Goal: Check status: Check status

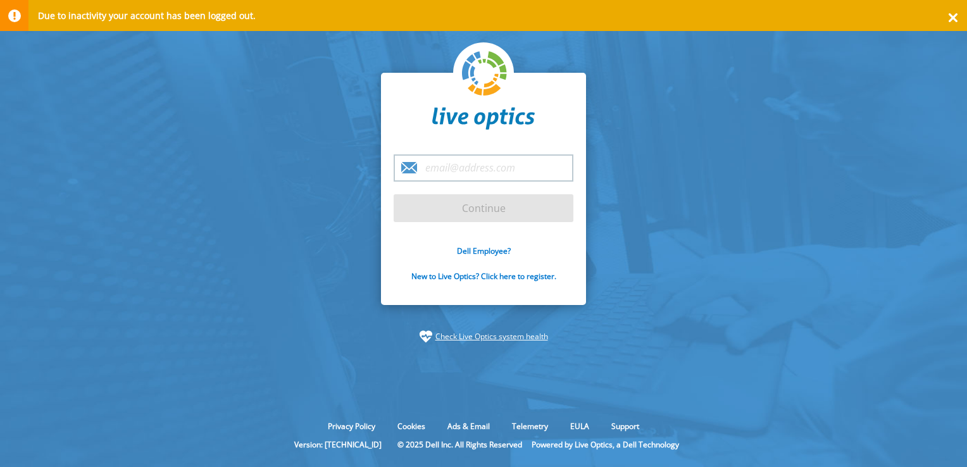
click at [437, 161] on input "email" at bounding box center [484, 167] width 180 height 27
type input "[PERSON_NAME][EMAIL_ADDRESS][DOMAIN_NAME]"
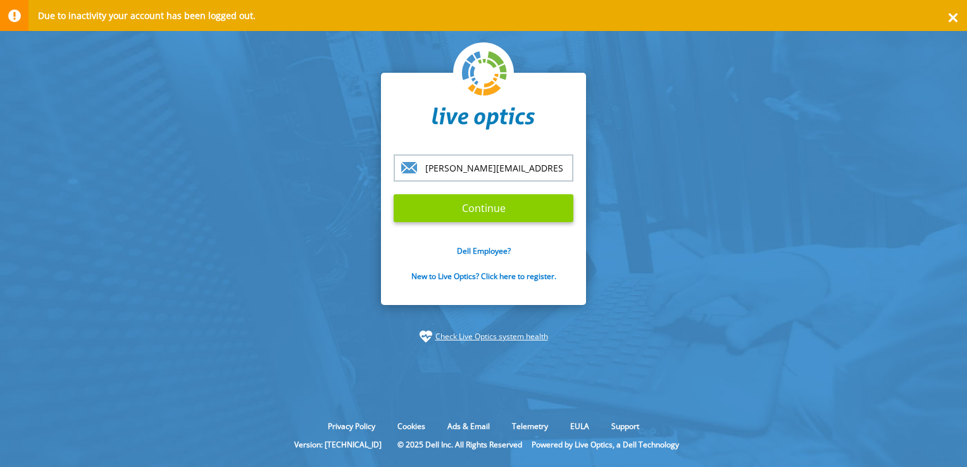
click at [437, 209] on input "Continue" at bounding box center [484, 208] width 180 height 28
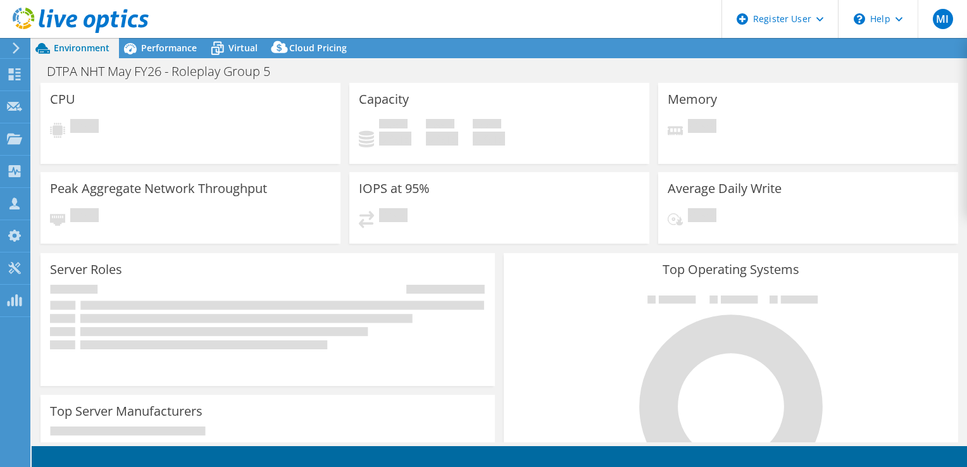
select select "EULondon"
select select "EUR"
